Goal: Transaction & Acquisition: Purchase product/service

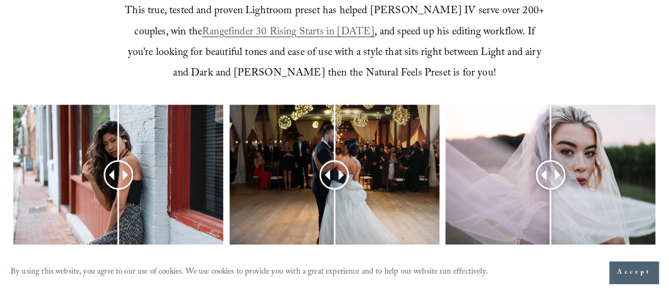
scroll to position [423, 0]
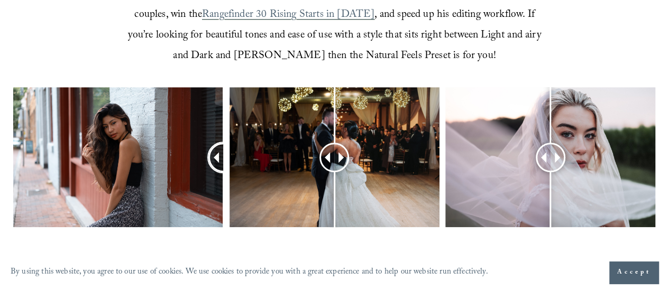
drag, startPoint x: 114, startPoint y: 140, endPoint x: 0, endPoint y: 31, distance: 157.4
click at [210, 144] on div at bounding box center [223, 157] width 26 height 26
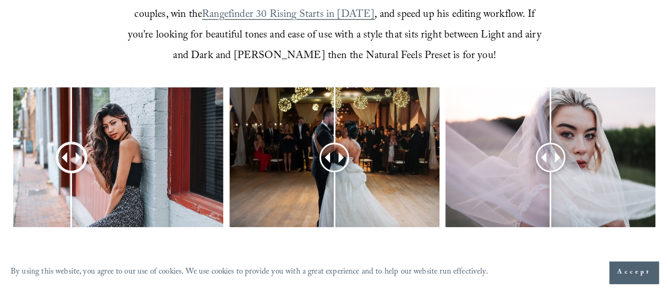
drag, startPoint x: 73, startPoint y: 136, endPoint x: 0, endPoint y: 113, distance: 77.1
click at [0, 113] on div at bounding box center [334, 172] width 669 height 171
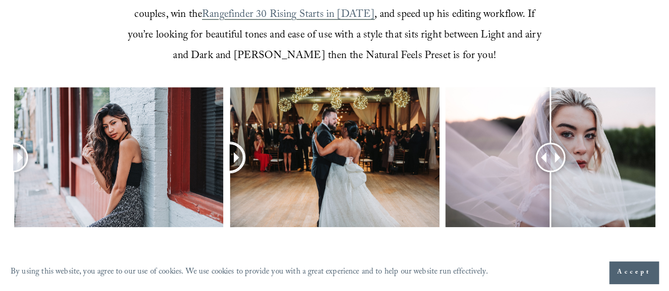
drag, startPoint x: 328, startPoint y: 136, endPoint x: 33, endPoint y: 63, distance: 303.8
click at [33, 63] on article "Keep it NATURAL The Natural Feels Preset, developed by John Branch IV Photograp…" at bounding box center [334, 256] width 669 height 1358
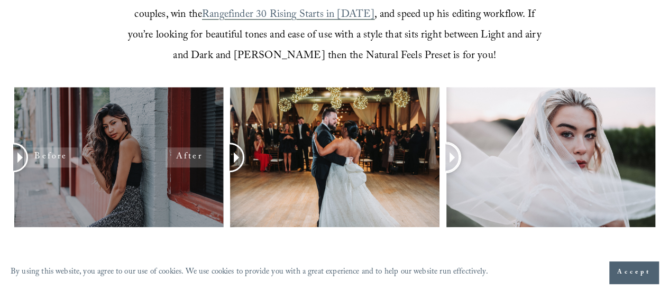
drag, startPoint x: 551, startPoint y: 136, endPoint x: 159, endPoint y: 109, distance: 393.1
click at [159, 109] on div at bounding box center [334, 172] width 669 height 171
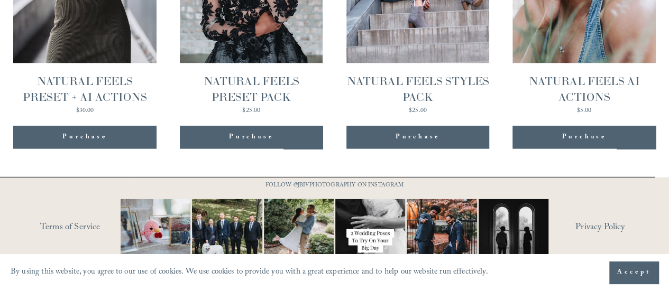
scroll to position [1181, 0]
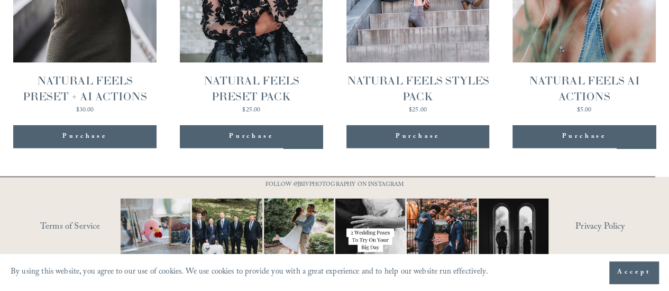
click at [275, 128] on div "Purchase" at bounding box center [251, 136] width 143 height 23
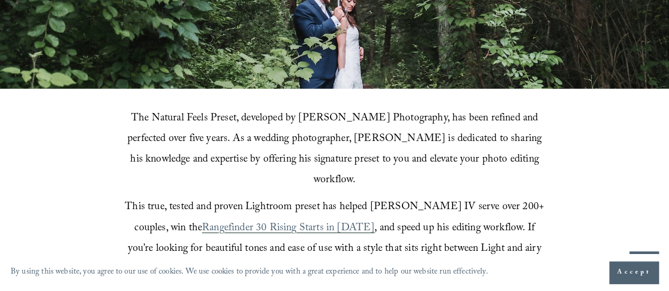
scroll to position [211, 0]
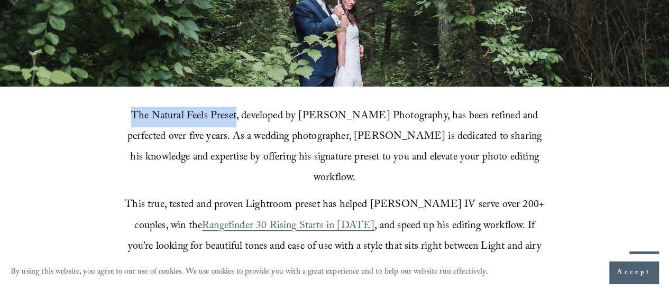
drag, startPoint x: 246, startPoint y: 114, endPoint x: 144, endPoint y: 119, distance: 102.7
click at [144, 119] on span "The Natural Feels Preset, developed by [PERSON_NAME] Photography, has been refi…" at bounding box center [335, 148] width 416 height 80
copy span "The Natural Feels Preset"
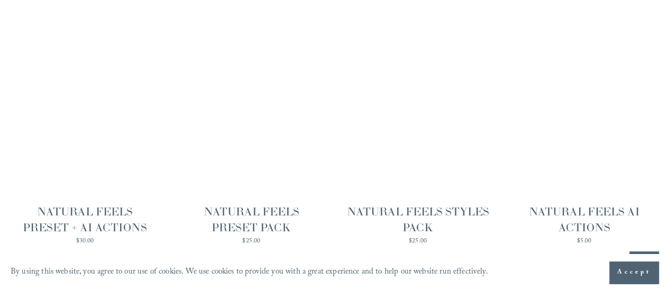
scroll to position [1076, 0]
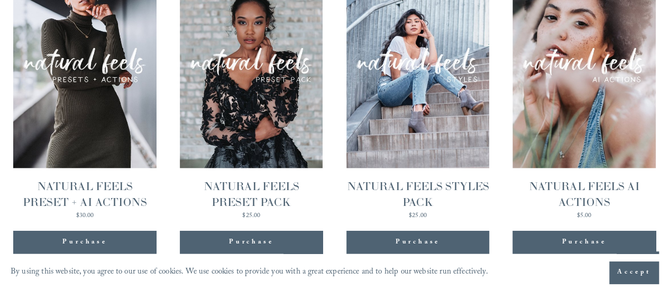
click at [284, 50] on link "Quick View NATURAL FEELS PRESET PACK $25.00" at bounding box center [251, 87] width 143 height 265
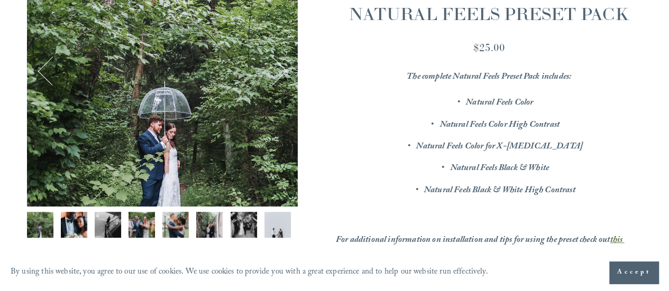
scroll to position [211, 0]
click at [257, 98] on div "Image 1 of 12" at bounding box center [162, 71] width 271 height 271
click at [77, 221] on img "Image 2 of 12" at bounding box center [74, 224] width 26 height 26
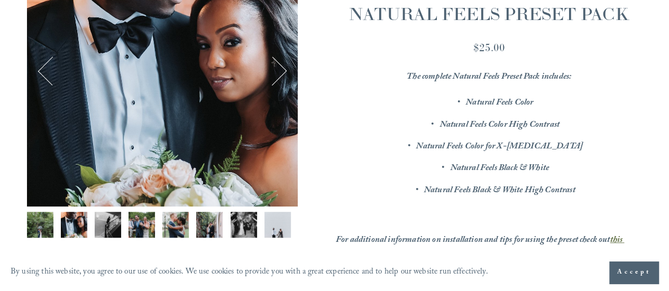
click at [285, 85] on button "Next" at bounding box center [272, 71] width 31 height 31
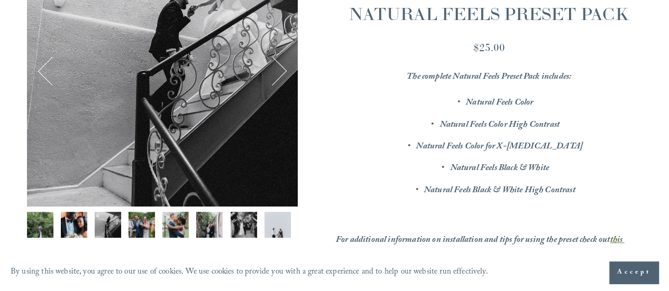
click at [285, 86] on button "Next" at bounding box center [272, 71] width 31 height 31
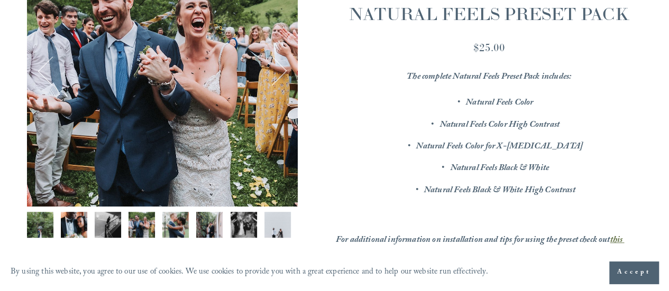
click at [285, 87] on div "4 / 12 Image 1 of 12 Image 2 of 12 Image 3 of 12 Image 4 of 12 Image 5 of 12" at bounding box center [162, 71] width 271 height 271
click at [284, 82] on button "Next" at bounding box center [272, 71] width 31 height 31
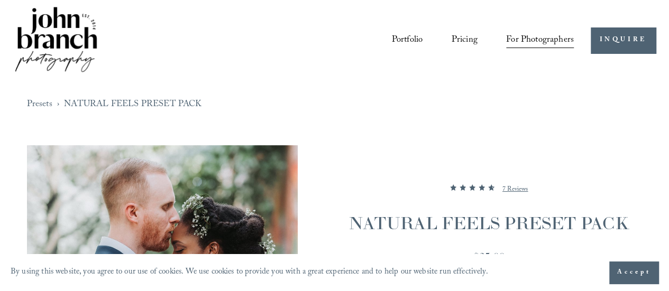
scroll to position [0, 0]
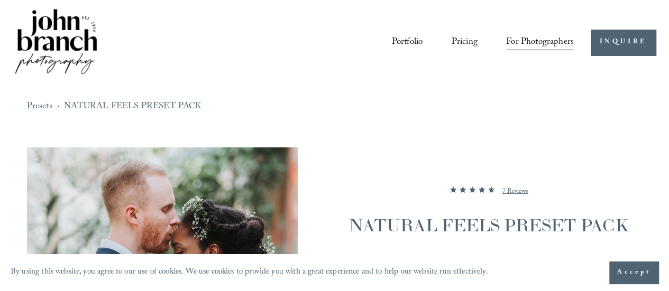
click at [454, 44] on link "Pricing" at bounding box center [464, 42] width 26 height 19
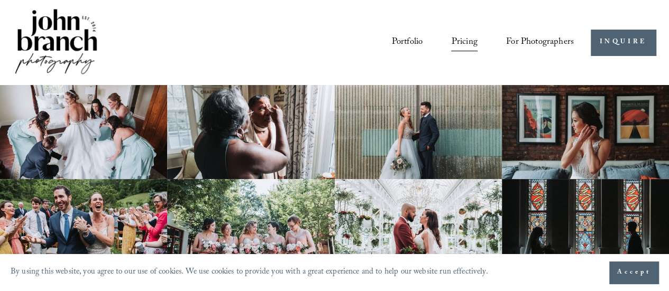
click at [526, 46] on span "For Photographers" at bounding box center [540, 42] width 68 height 17
click at [0, 0] on span "Presets" at bounding box center [0, 0] width 0 height 0
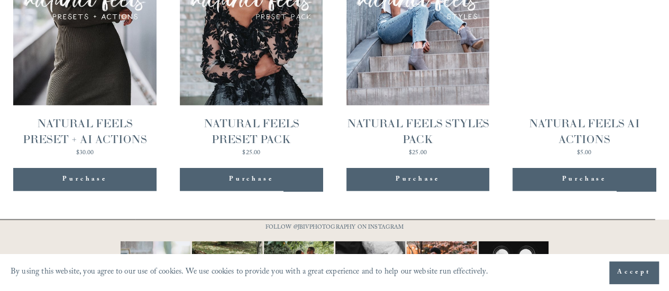
scroll to position [1181, 0]
